Goal: Check status: Check status

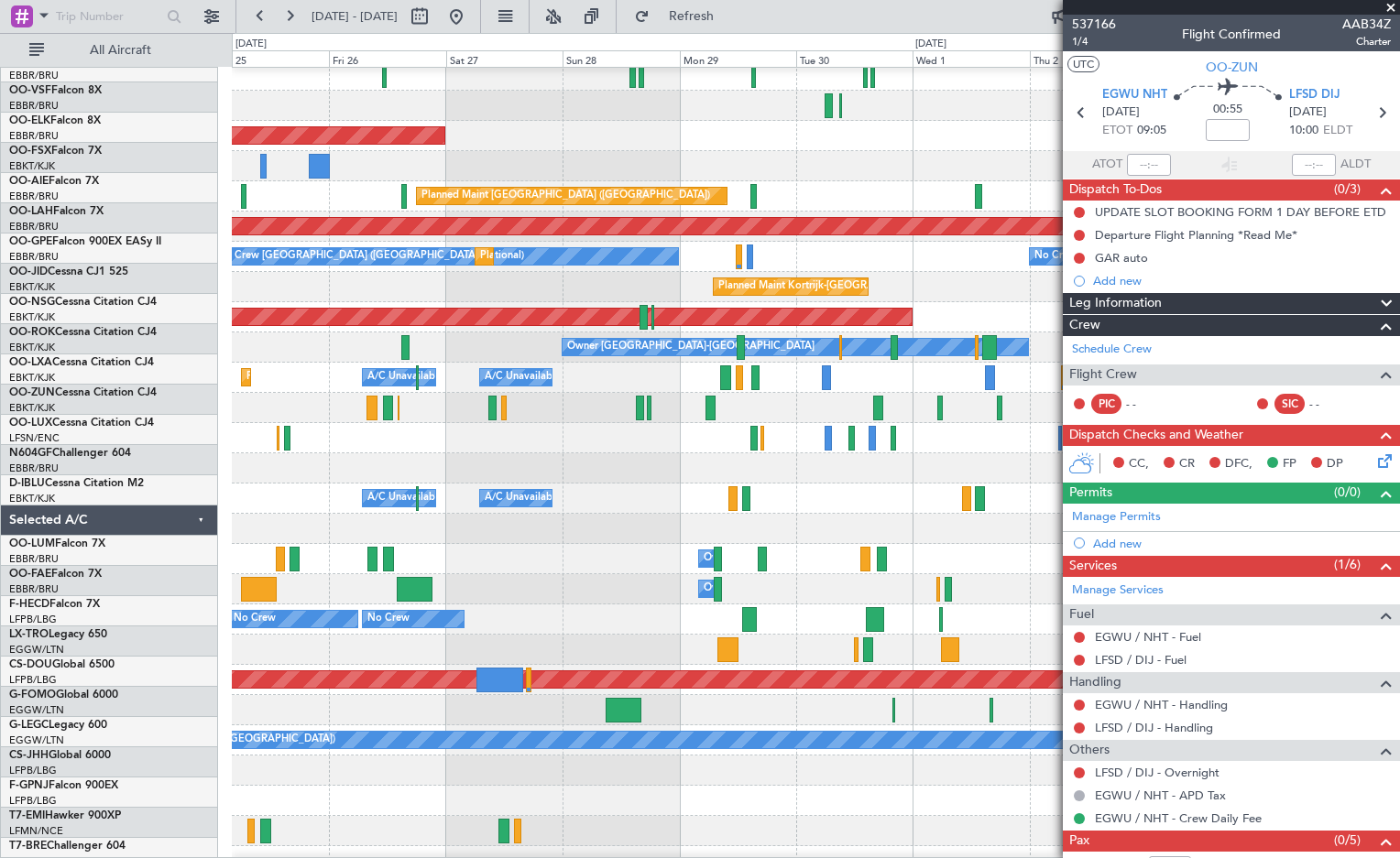
scroll to position [85, 0]
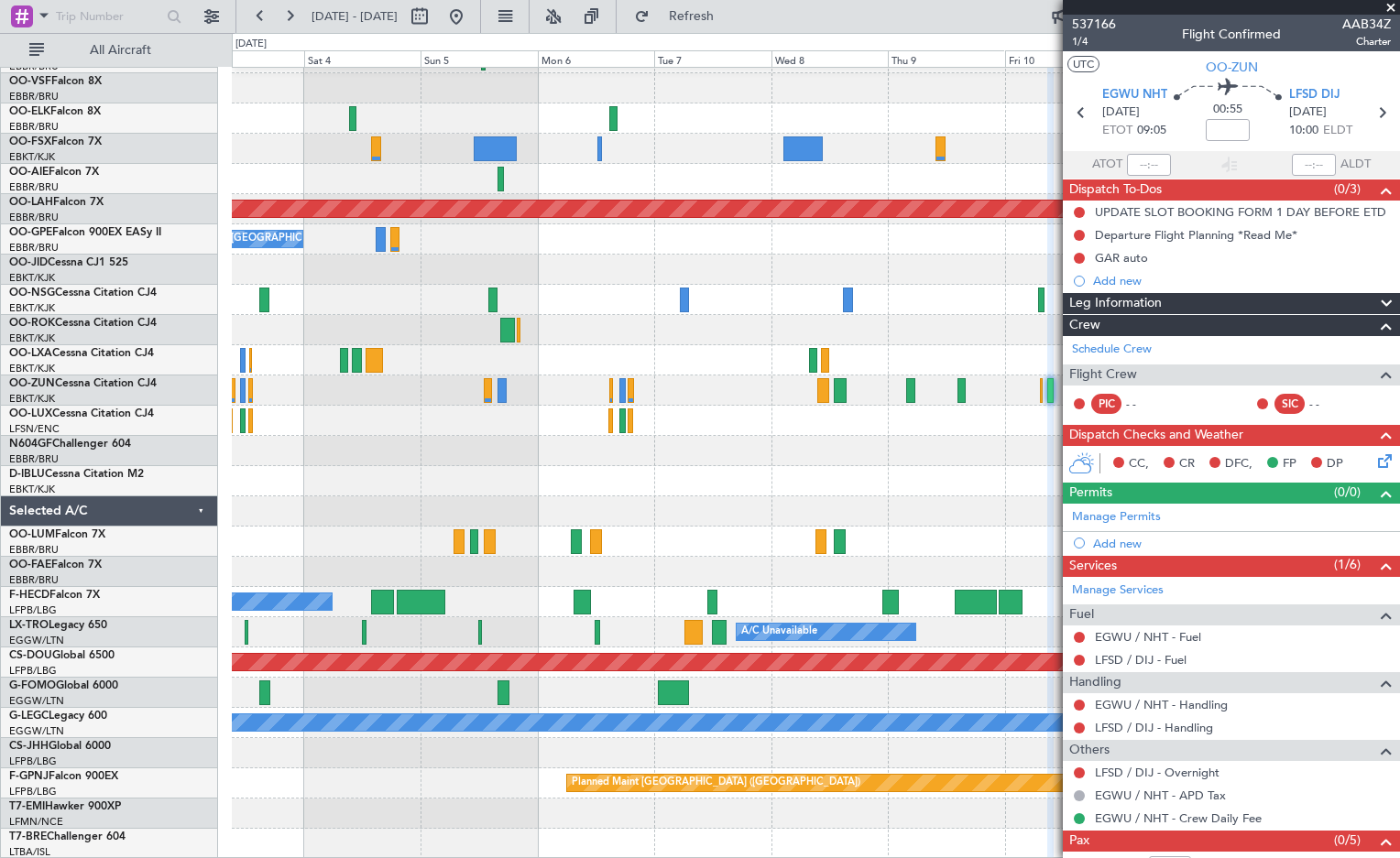
click at [596, 278] on div "Planned Maint [PERSON_NAME]-[GEOGRAPHIC_DATA][PERSON_NAME] ([GEOGRAPHIC_DATA][P…" at bounding box center [815, 421] width 1167 height 877
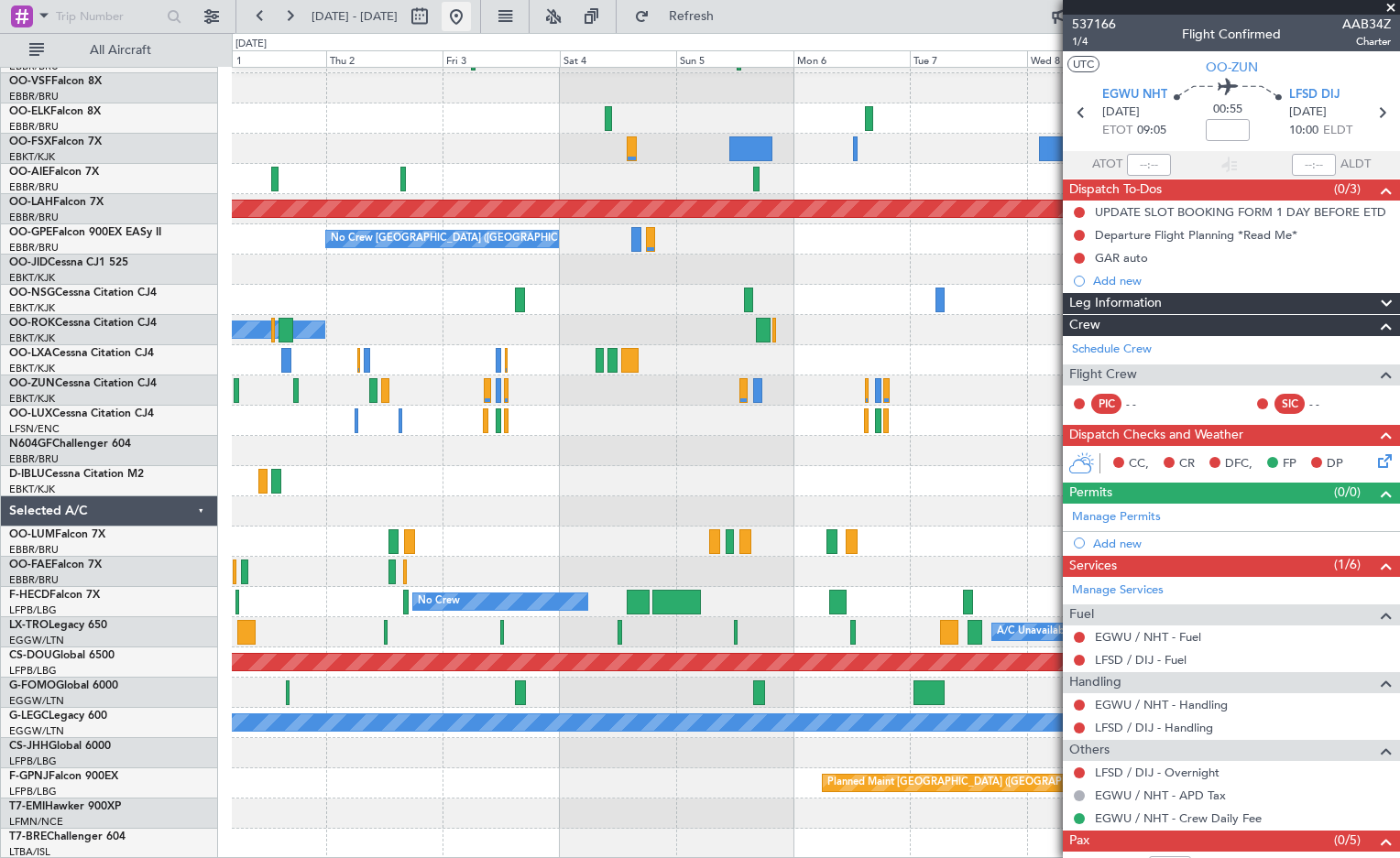
click at [471, 25] on button at bounding box center [456, 16] width 29 height 29
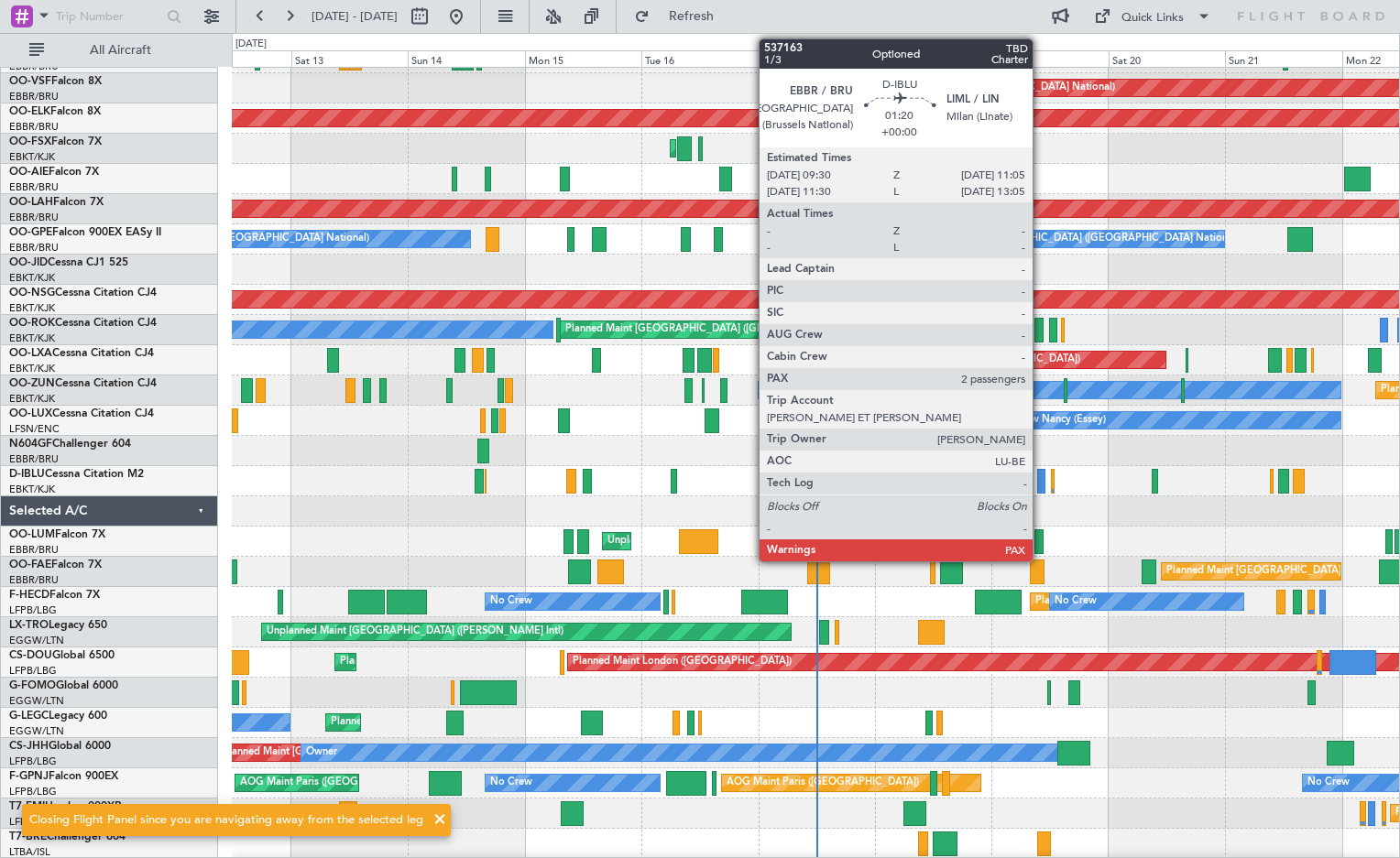
click at [1041, 487] on div at bounding box center [1041, 481] width 8 height 25
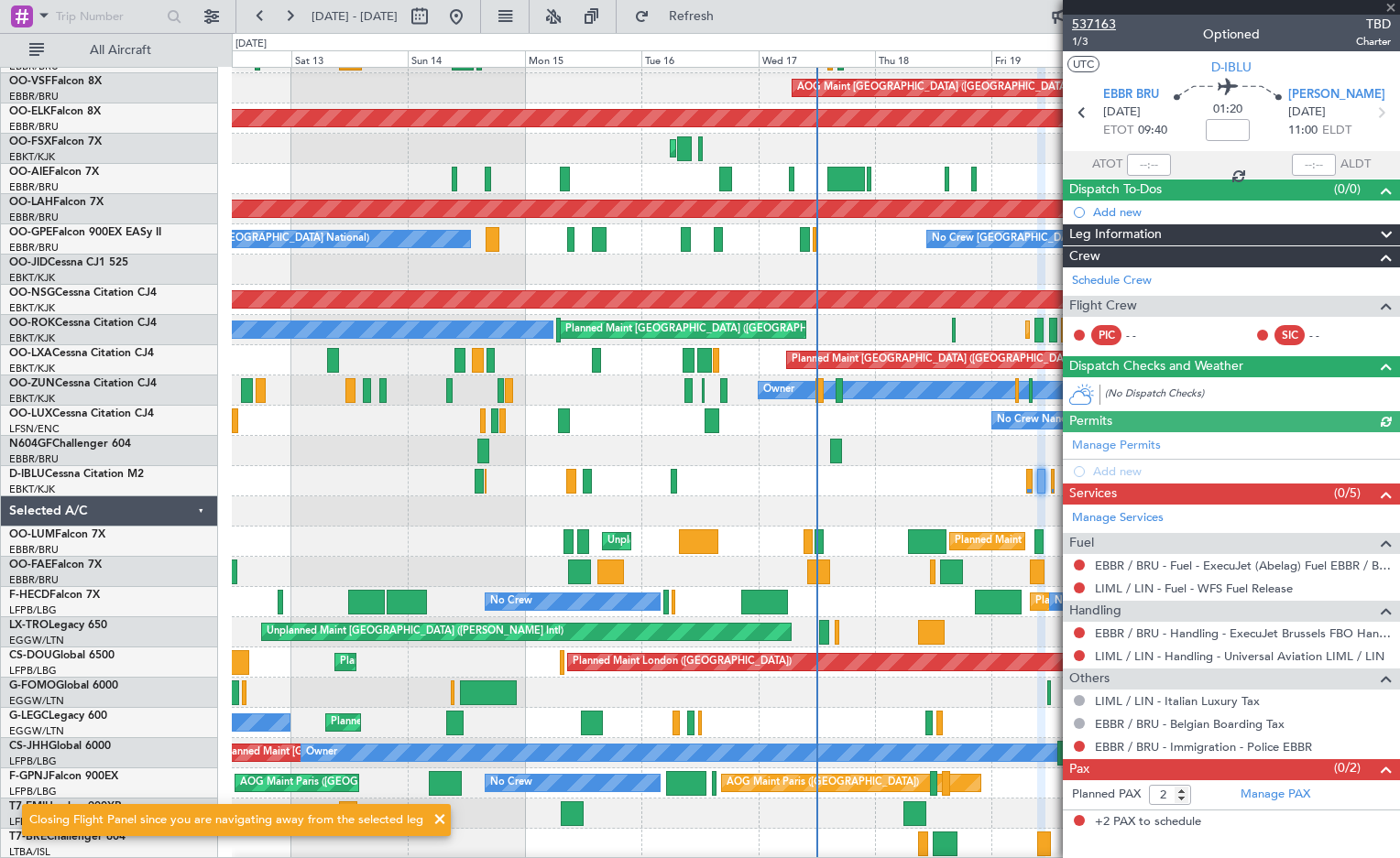
click at [1105, 24] on span "537163" at bounding box center [1094, 24] width 44 height 19
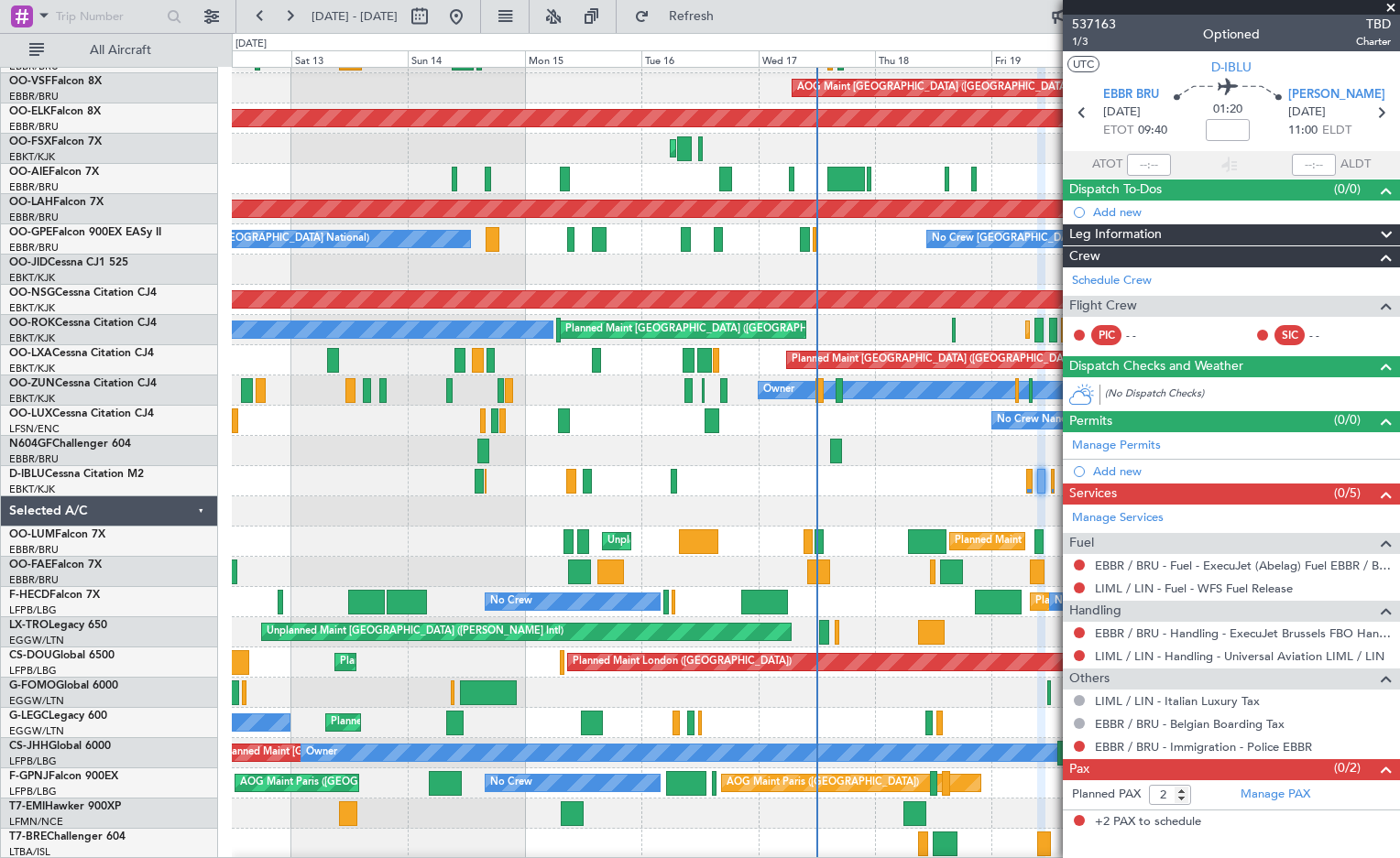
click at [726, 35] on div "0 0 Fri 12 Sat 13 Sun 14 Mon 15 Tue 16 Wed 17 [DATE] Fri 19 Sat 20 Sun 21 Mon 22" at bounding box center [816, 50] width 1166 height 33
click at [726, 24] on button "Refresh" at bounding box center [681, 16] width 110 height 29
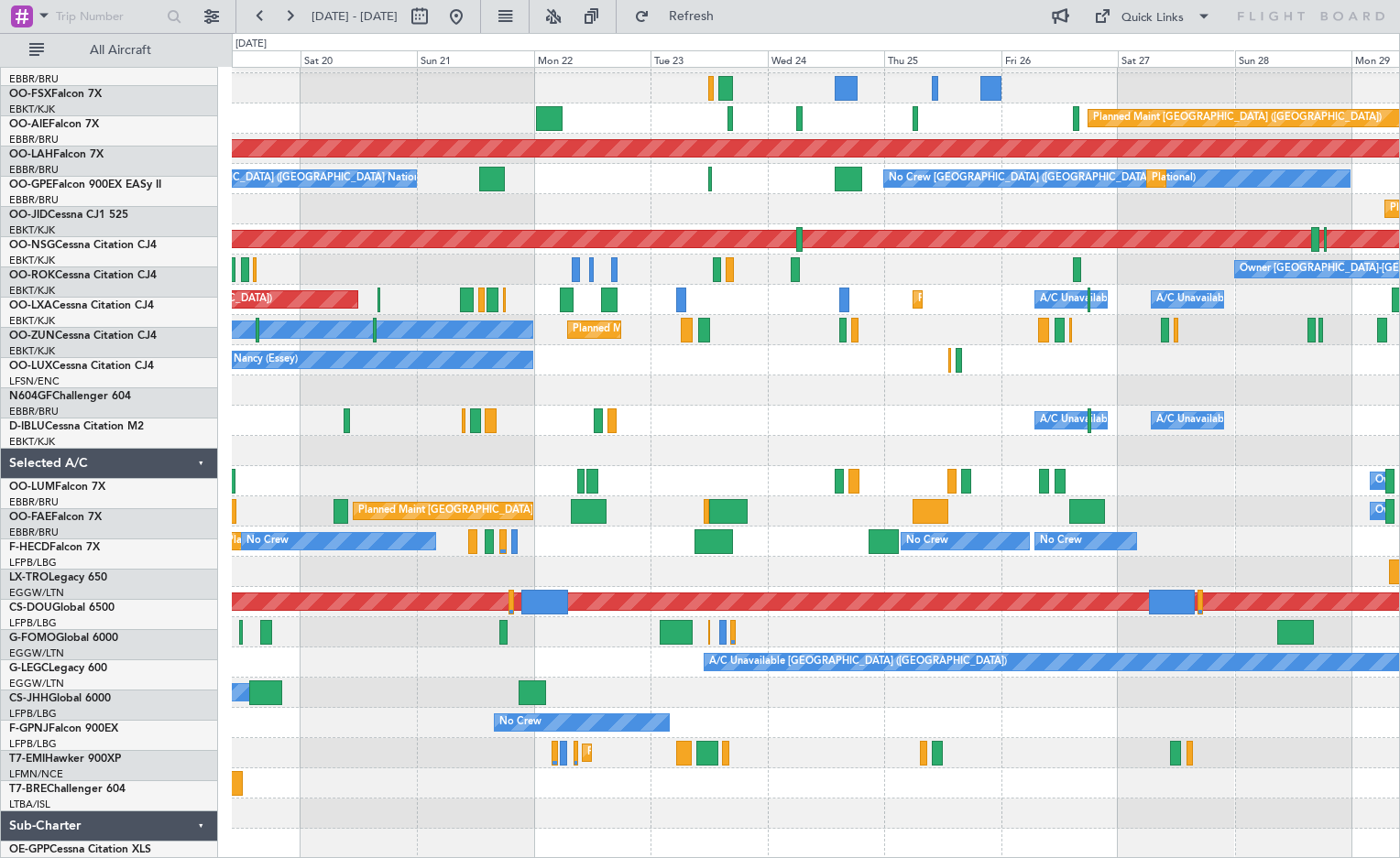
scroll to position [146, 0]
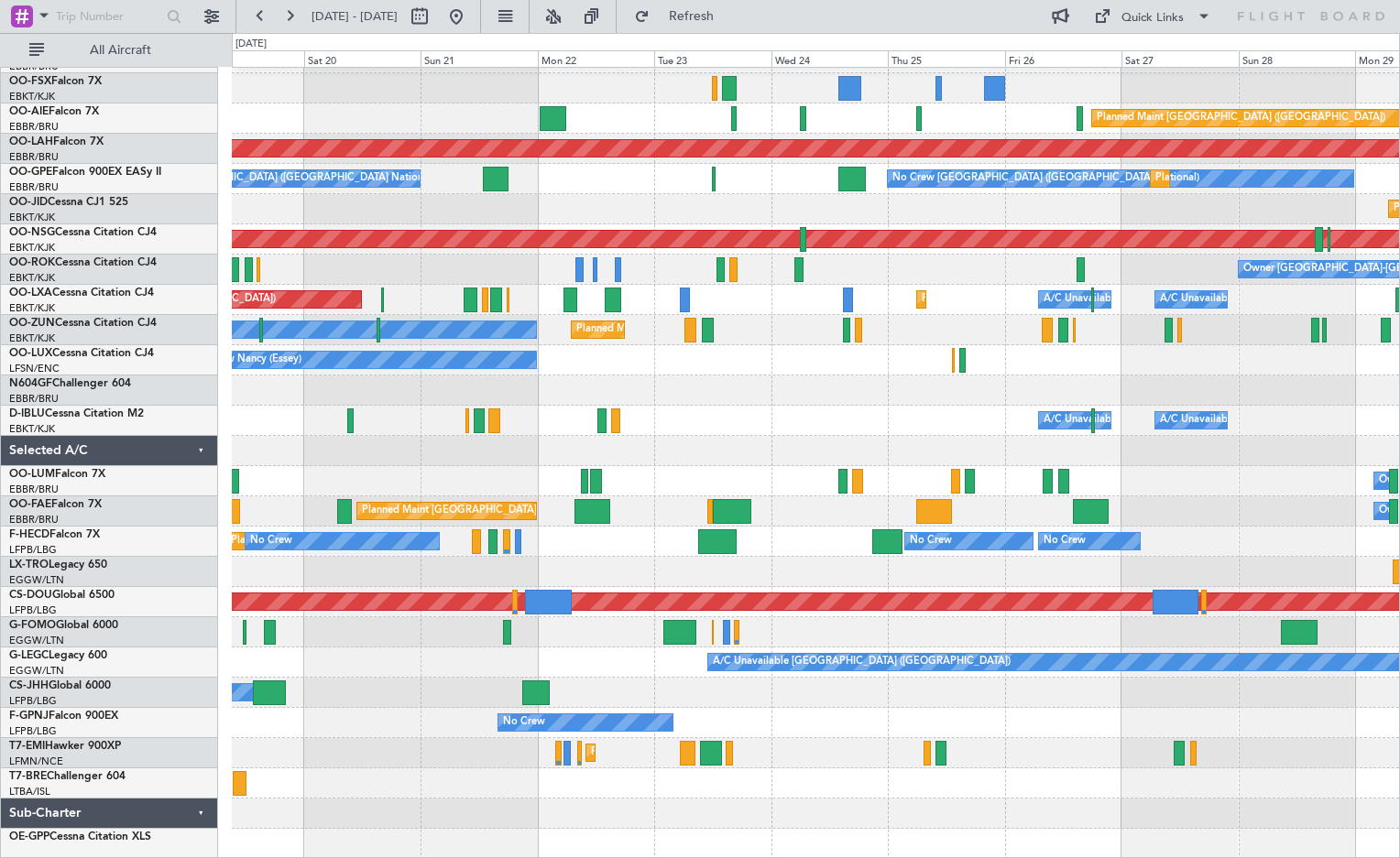
click at [179, 414] on div "Planned Maint Kortrijk-[GEOGRAPHIC_DATA] Planned Maint [GEOGRAPHIC_DATA] ([GEOG…" at bounding box center [700, 445] width 1400 height 825
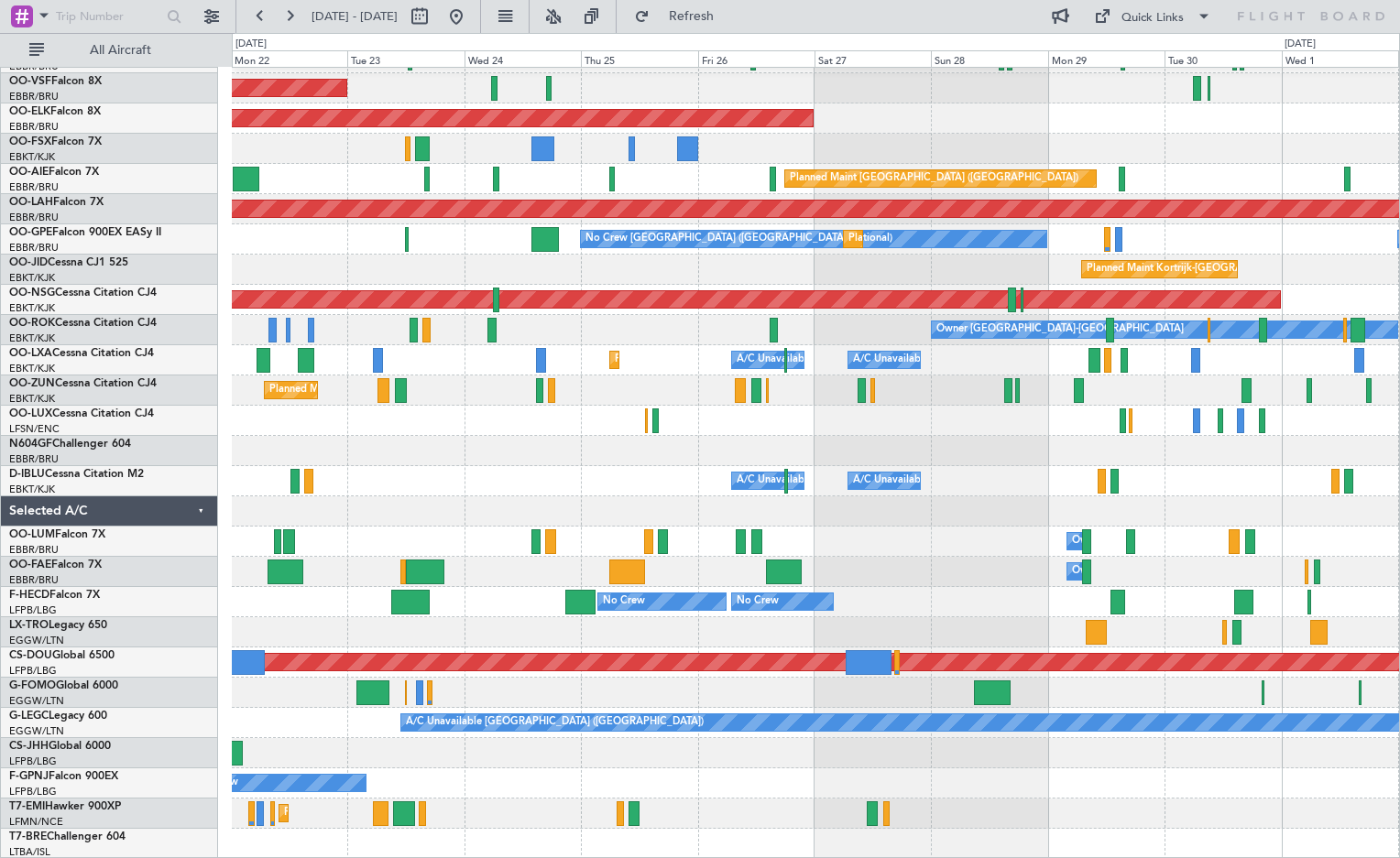
scroll to position [85, 0]
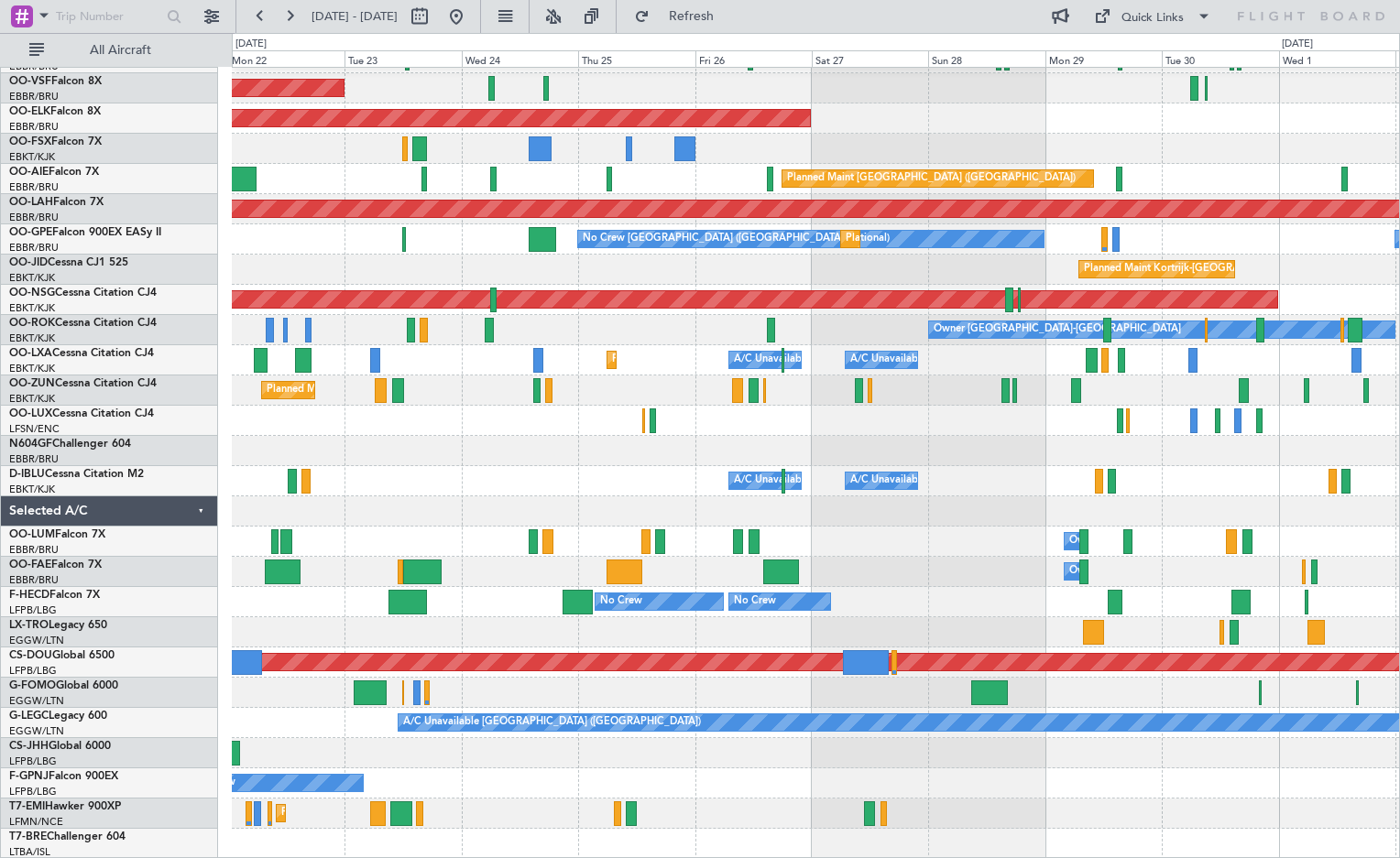
click at [582, 447] on div "AOG Maint [GEOGRAPHIC_DATA] ([GEOGRAPHIC_DATA] National) Planned Maint [GEOGRAP…" at bounding box center [815, 421] width 1167 height 877
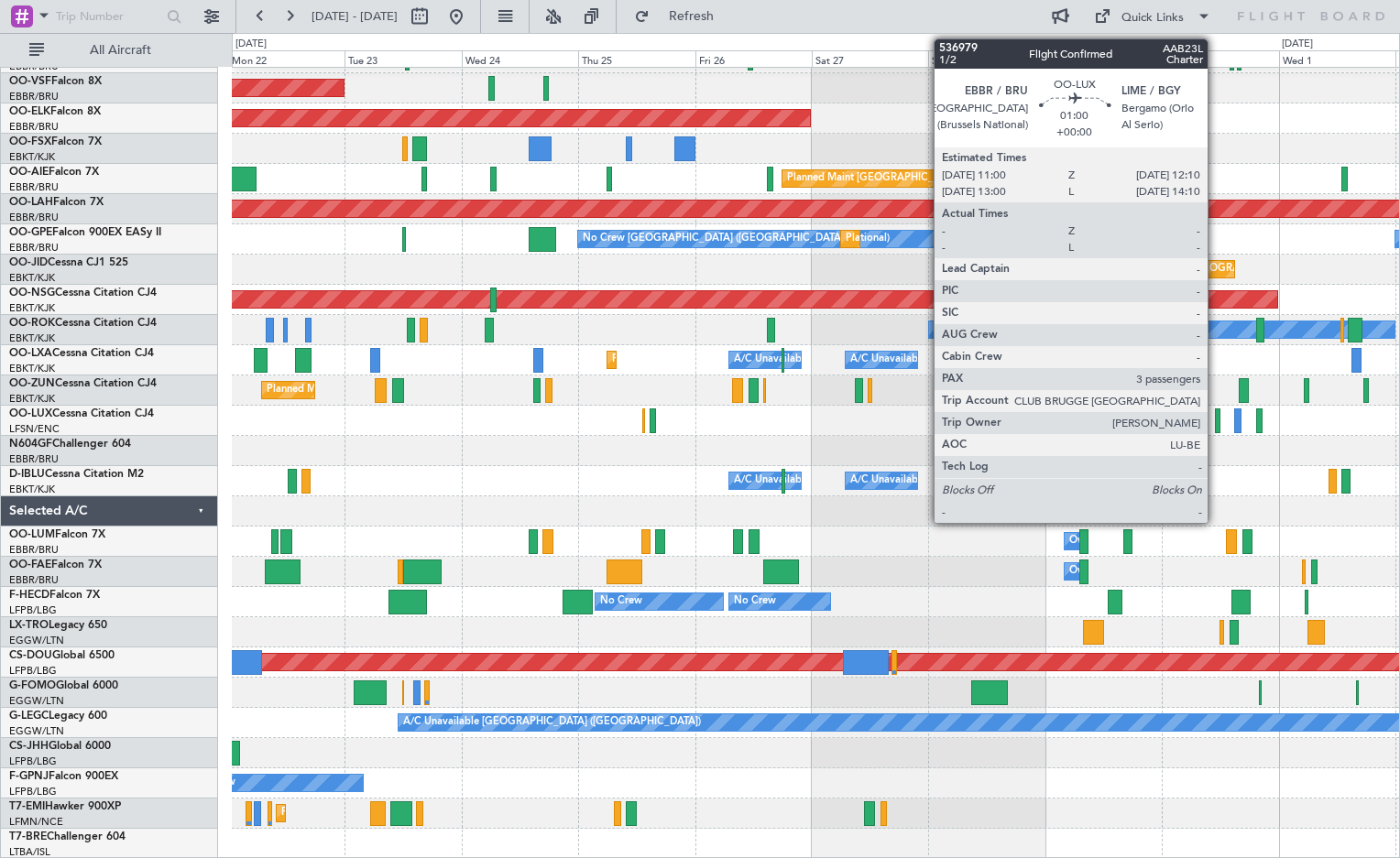
click at [1216, 421] on div at bounding box center [1218, 421] width 6 height 25
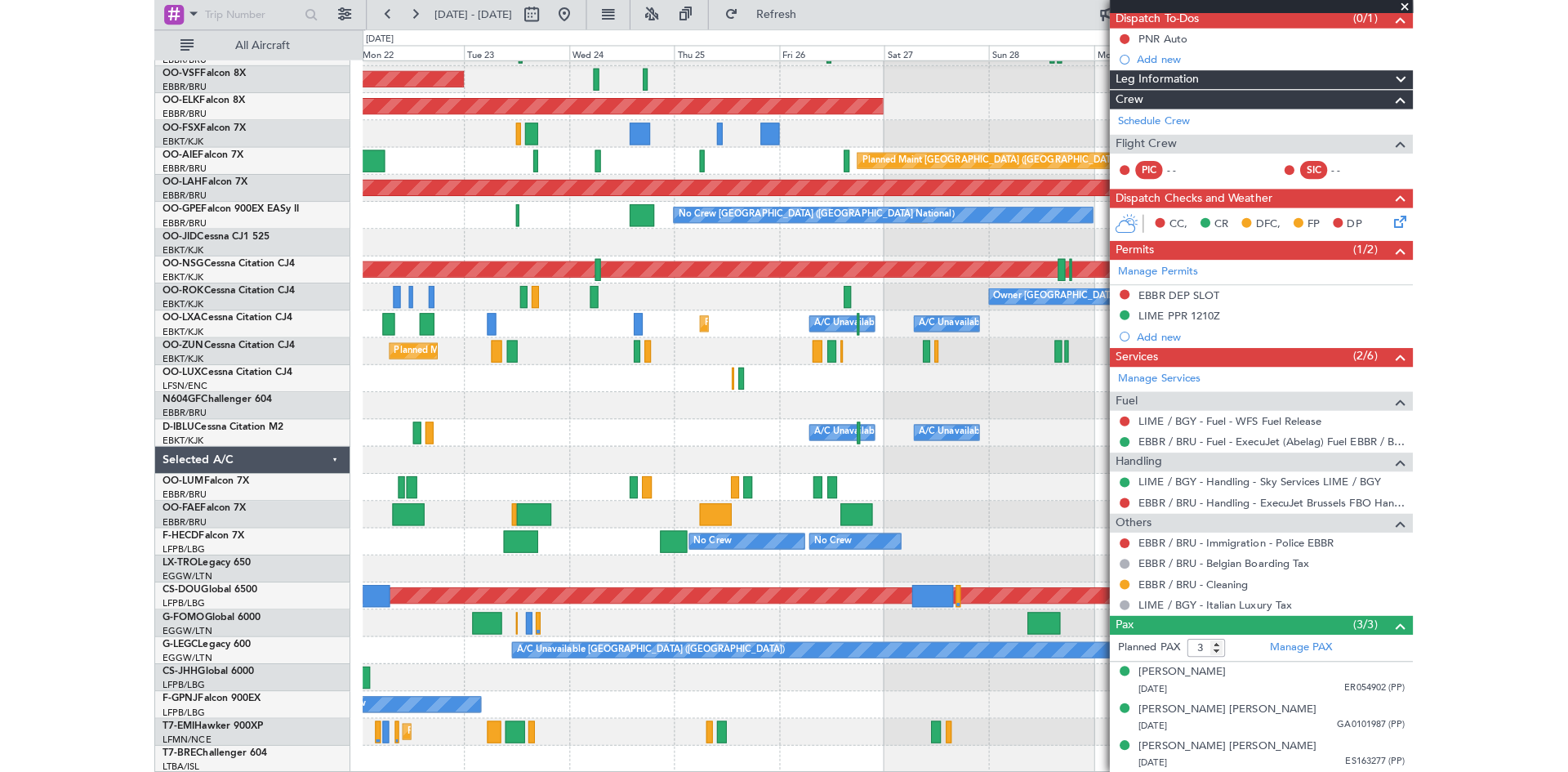
scroll to position [0, 0]
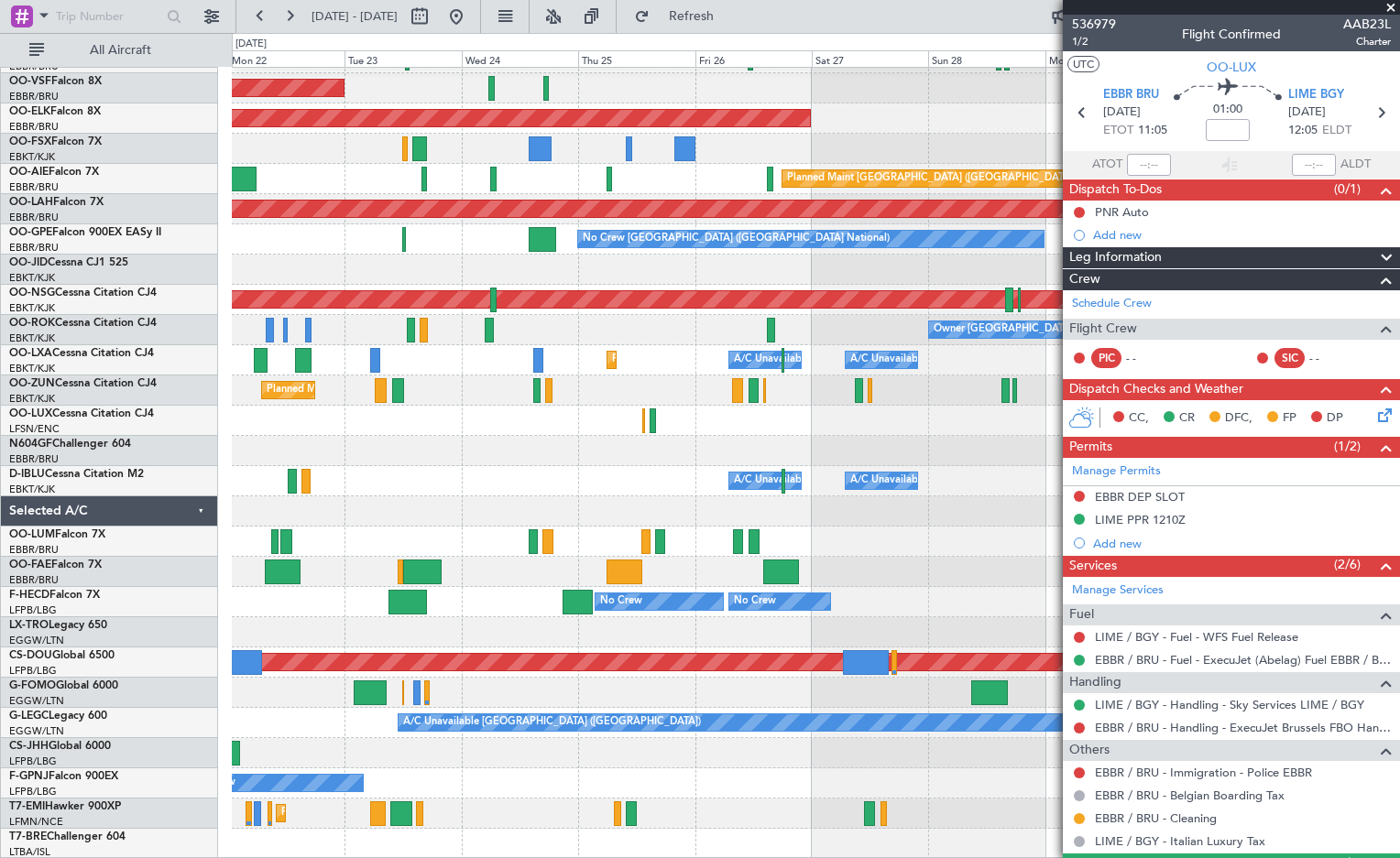
click at [1387, 13] on span at bounding box center [1390, 8] width 18 height 16
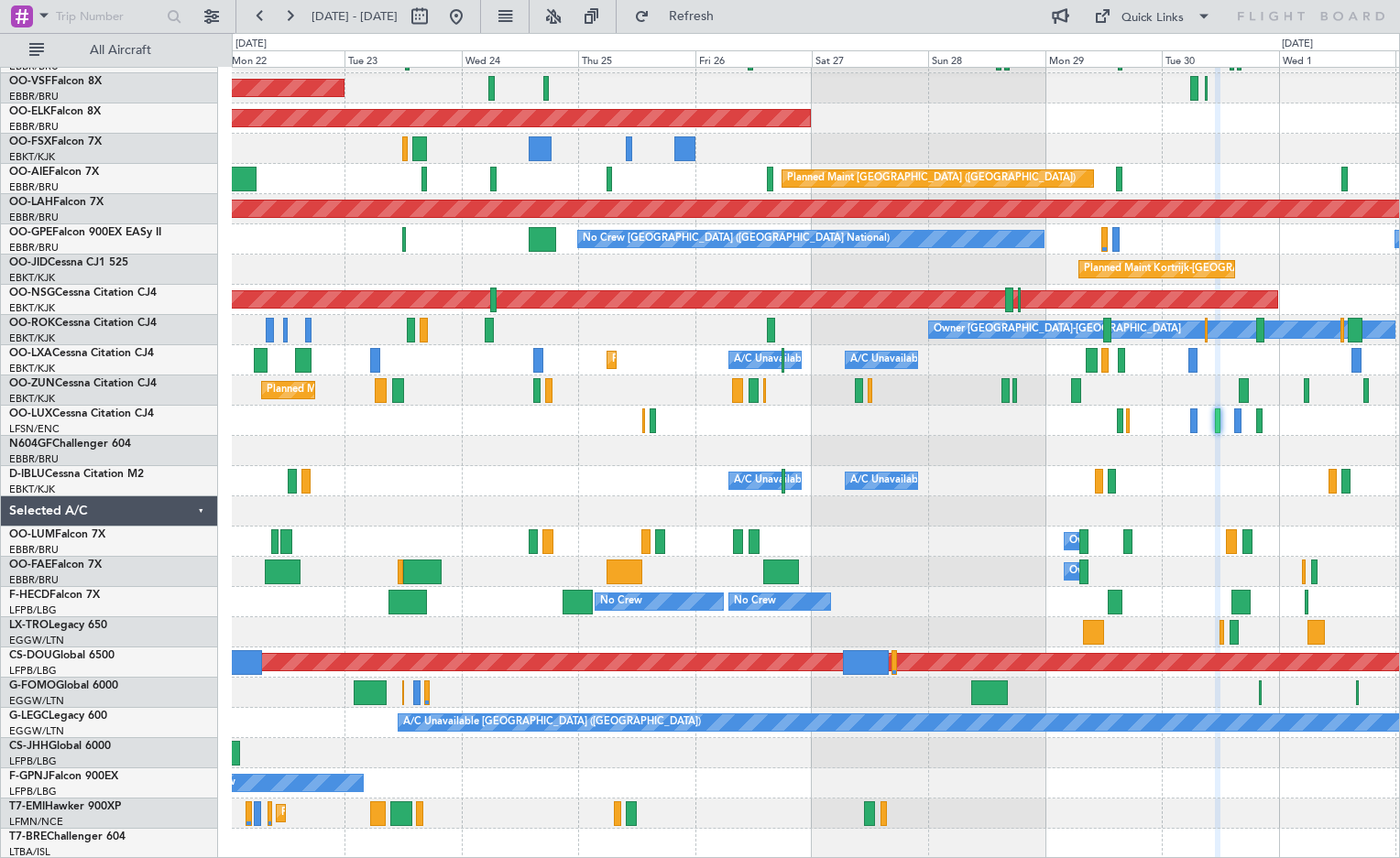
type input "0"
click at [671, 431] on div "No Crew Nancy (Essey)" at bounding box center [815, 421] width 1167 height 30
click at [434, 17] on button at bounding box center [419, 16] width 29 height 29
select select "9"
select select "2025"
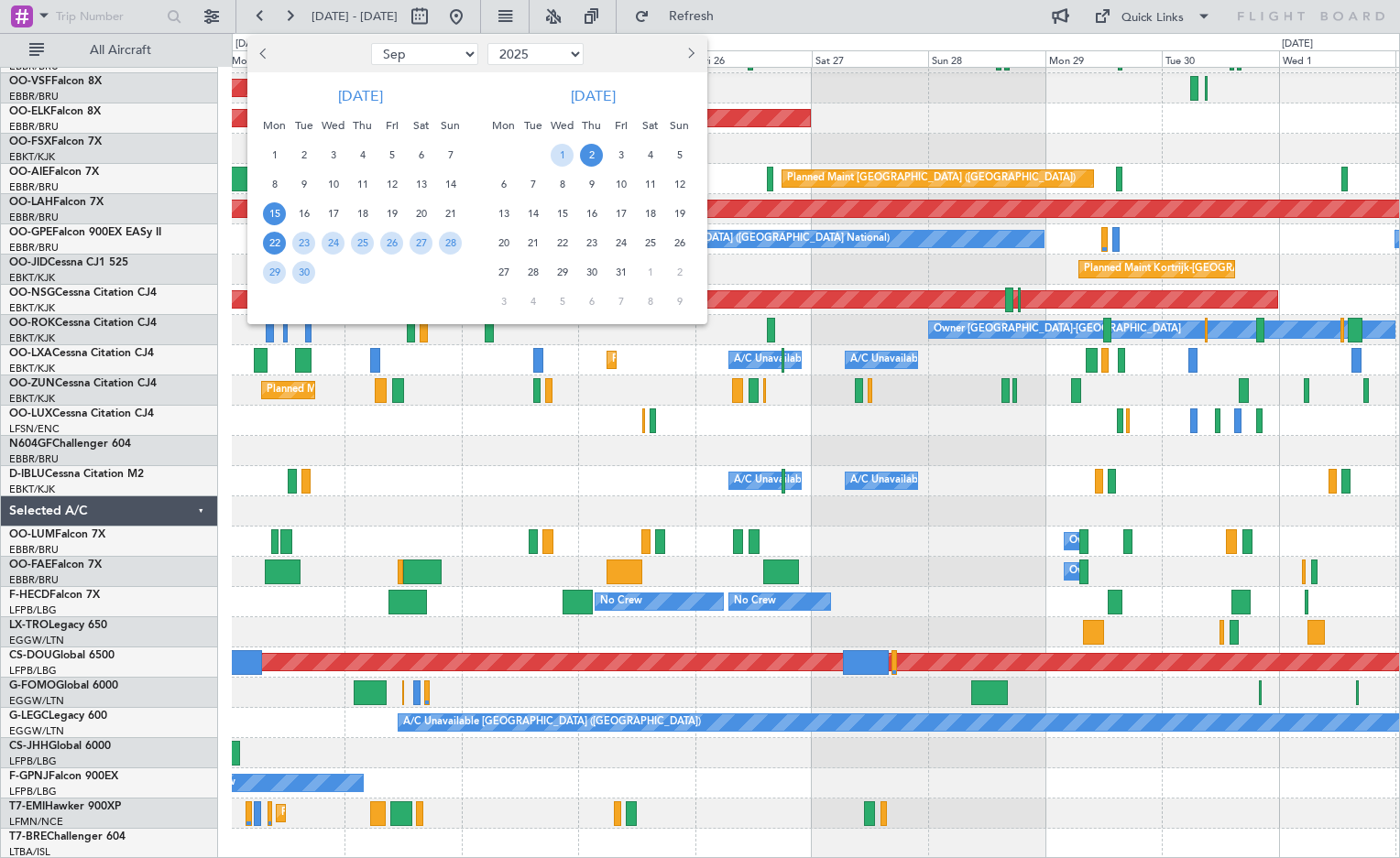
click at [277, 213] on span "15" at bounding box center [274, 213] width 23 height 23
click at [268, 280] on span "29" at bounding box center [274, 272] width 23 height 23
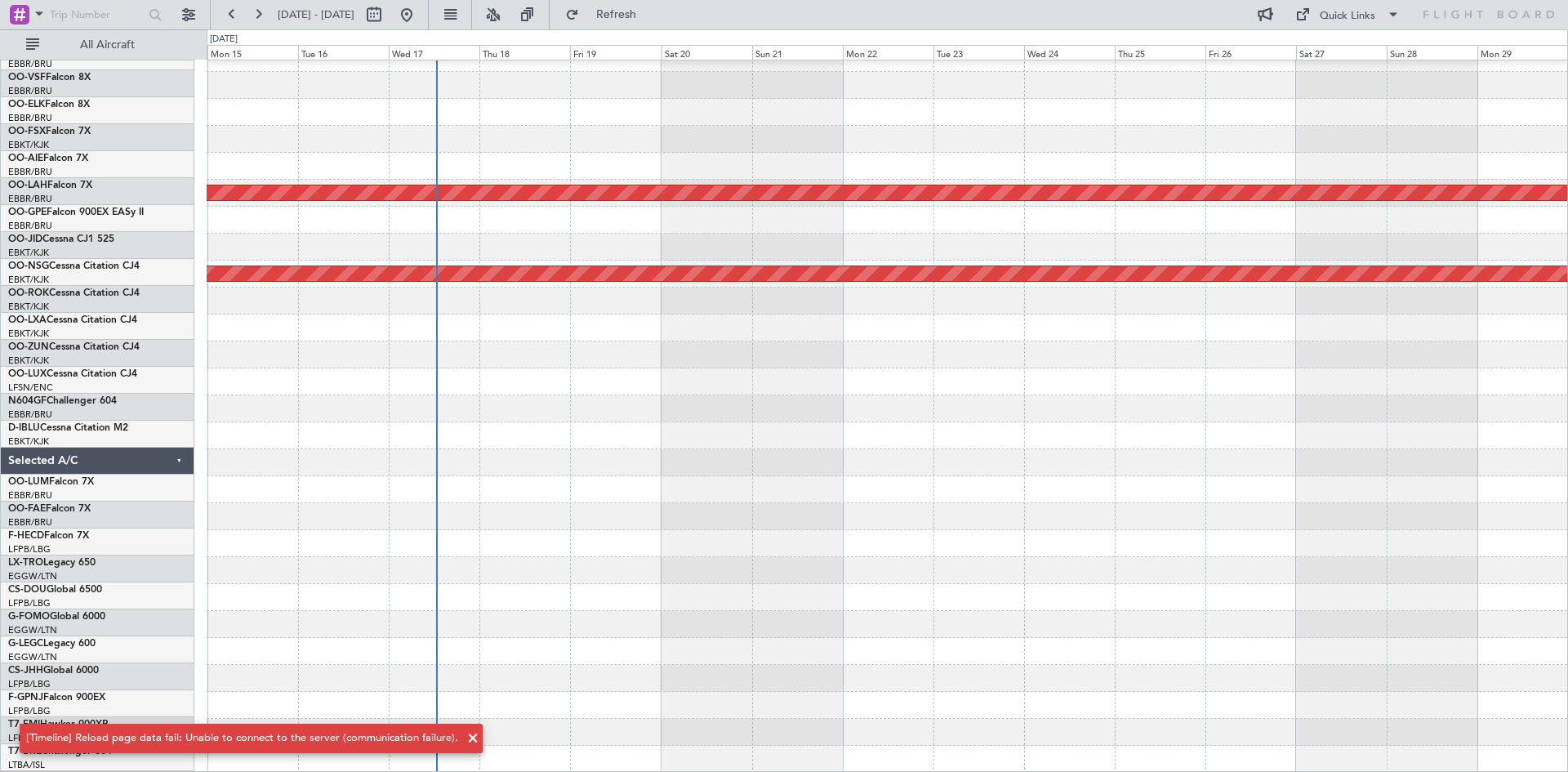
scroll to position [70, 0]
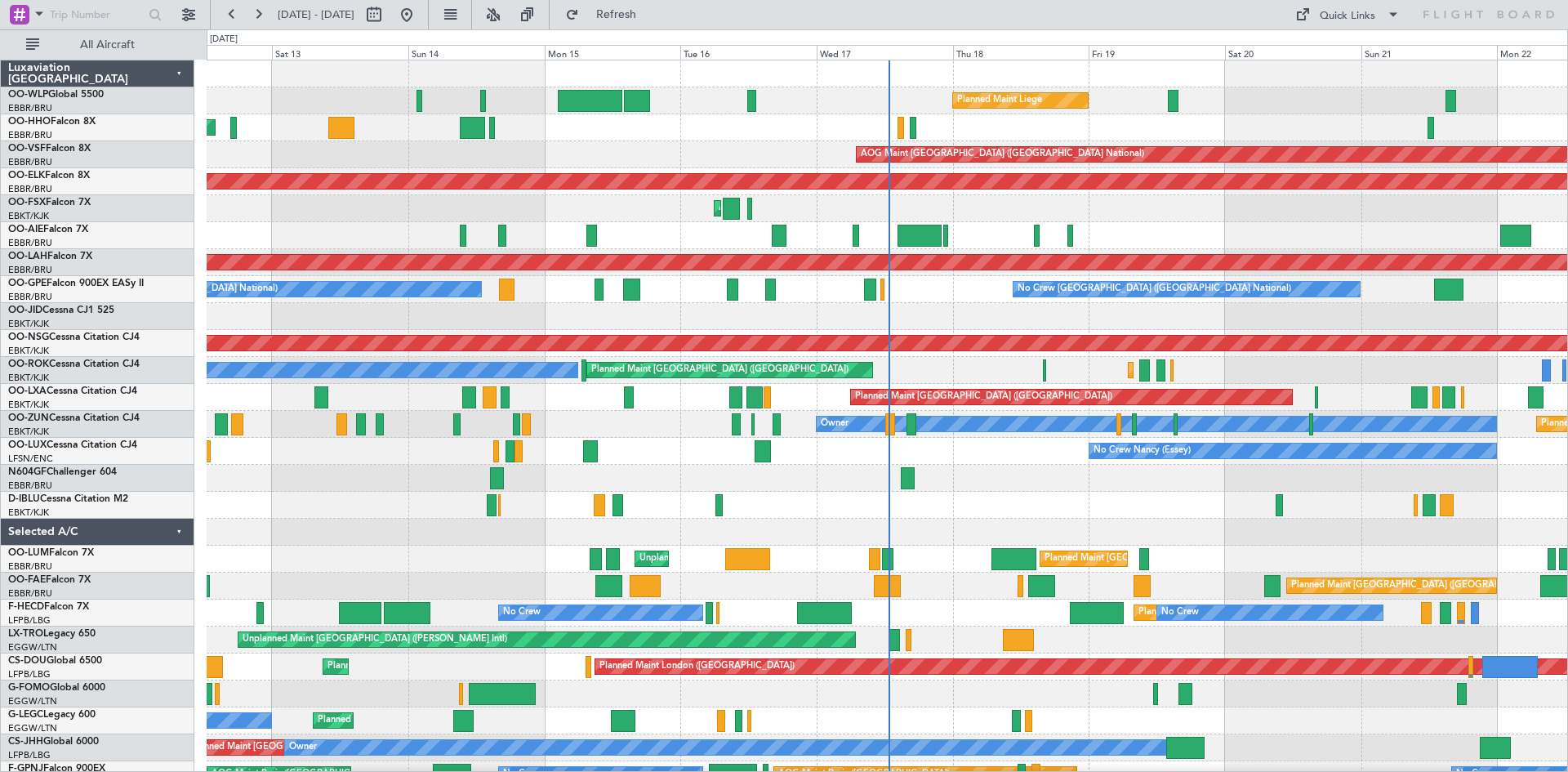
click at [910, 467] on div "Planned Maint Liege Planned Maint Geneva ([GEOGRAPHIC_DATA]) AOG Maint [US_STAT…" at bounding box center [887, 478] width 1360 height 835
